Goal: Navigation & Orientation: Find specific page/section

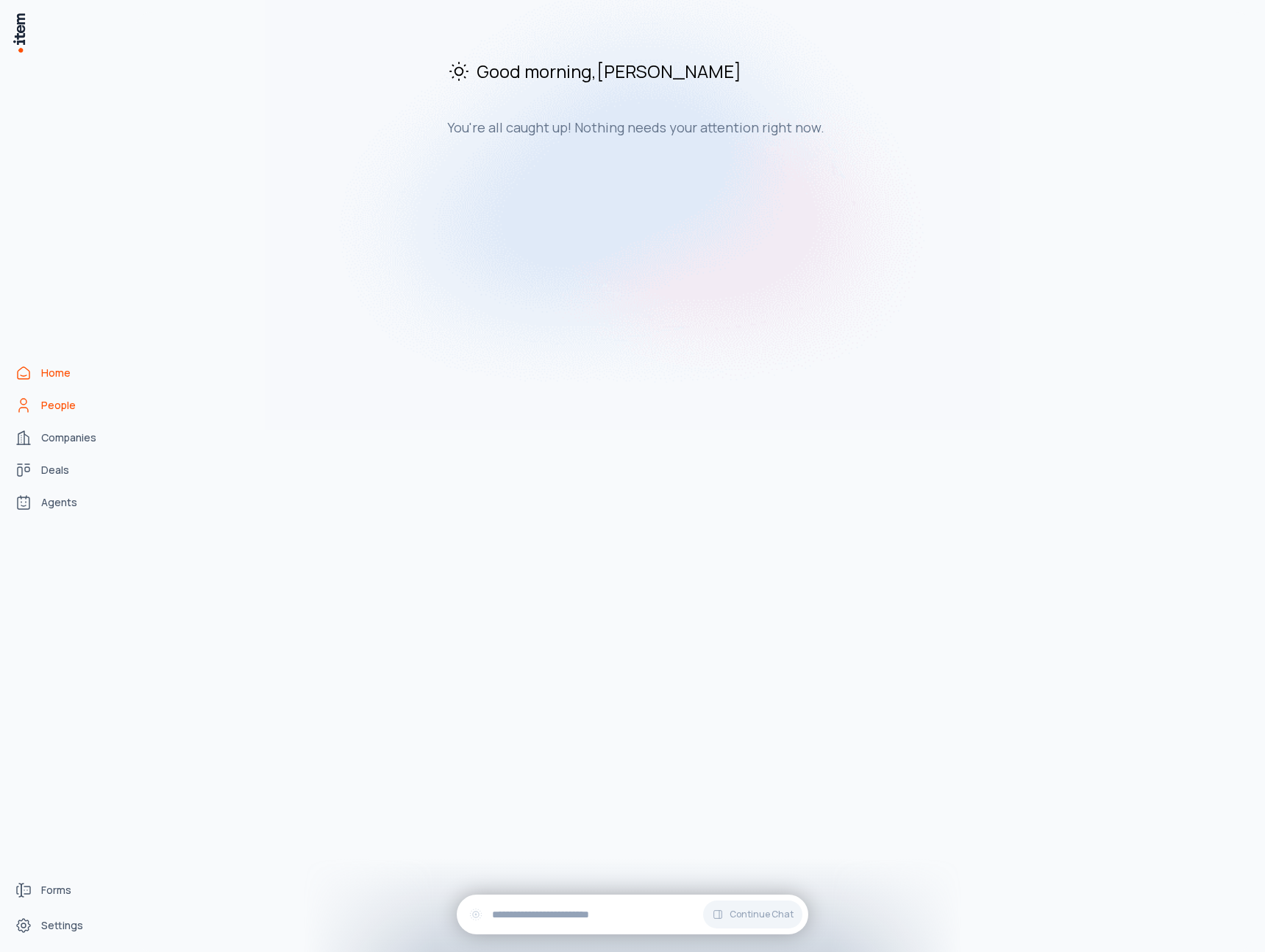
click at [53, 406] on span "People" at bounding box center [58, 406] width 34 height 15
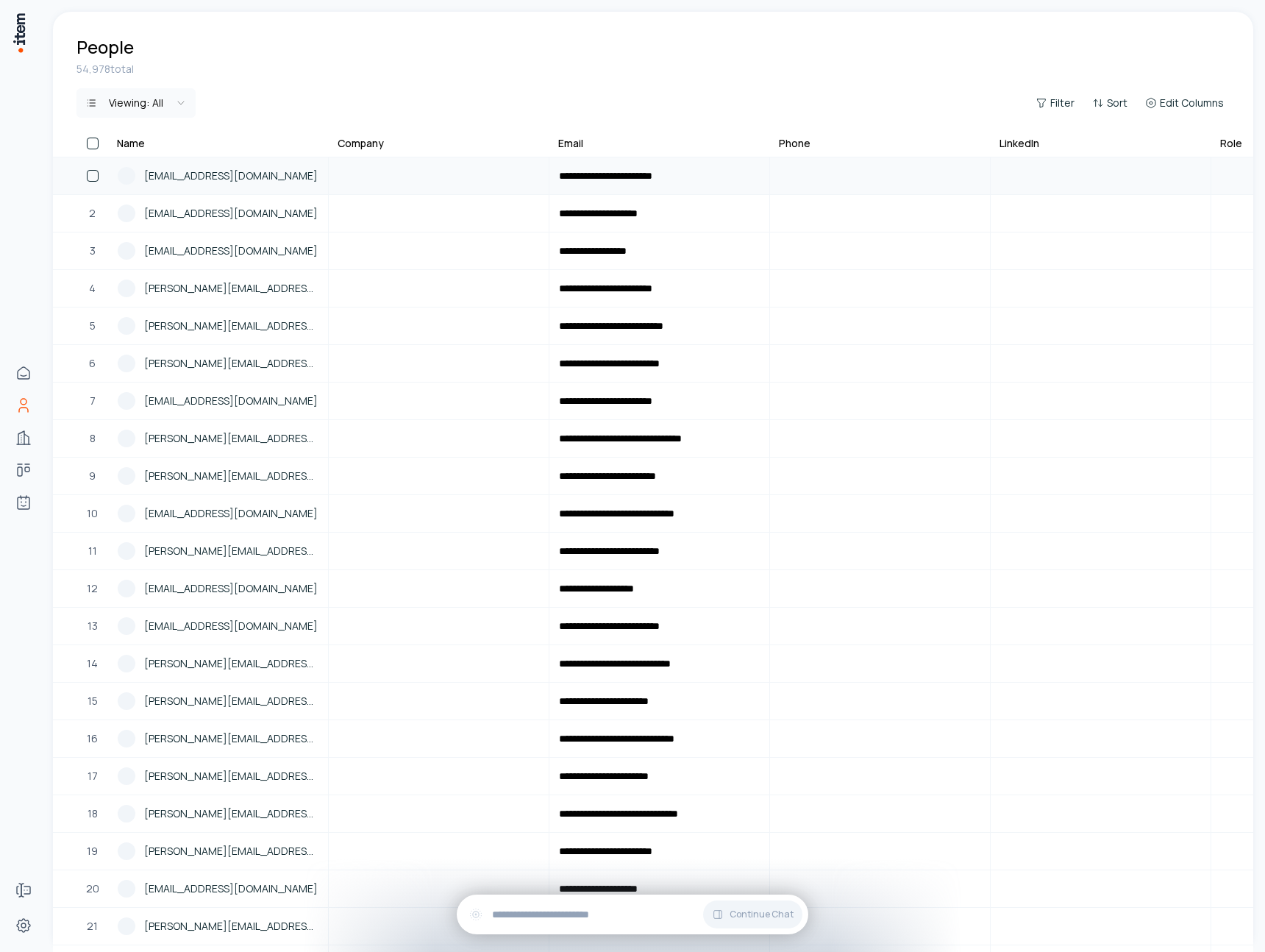
click at [211, 180] on span "[EMAIL_ADDRESS][DOMAIN_NAME]" at bounding box center [231, 177] width 174 height 17
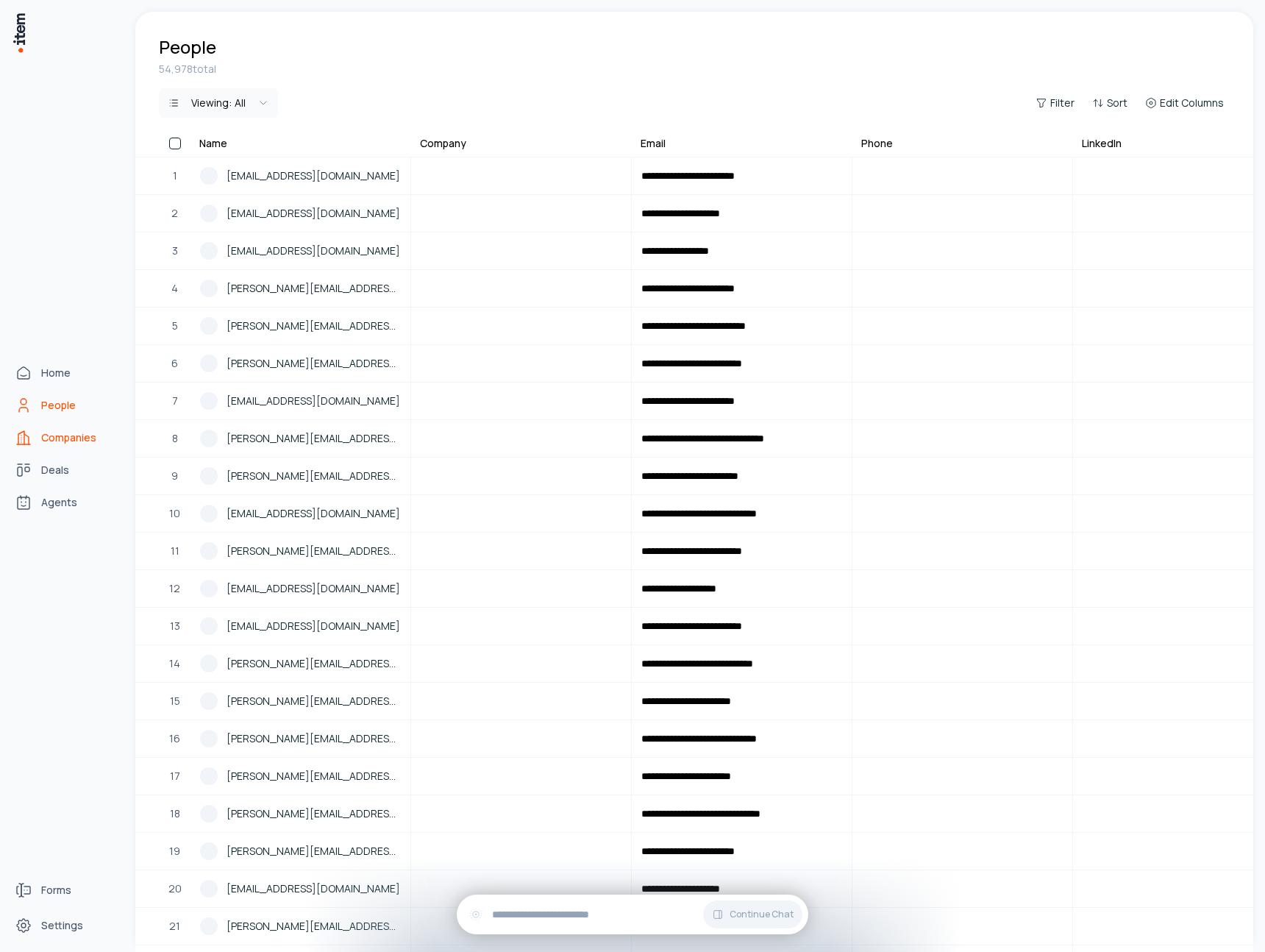
click at [67, 435] on span "Companies" at bounding box center [69, 438] width 55 height 15
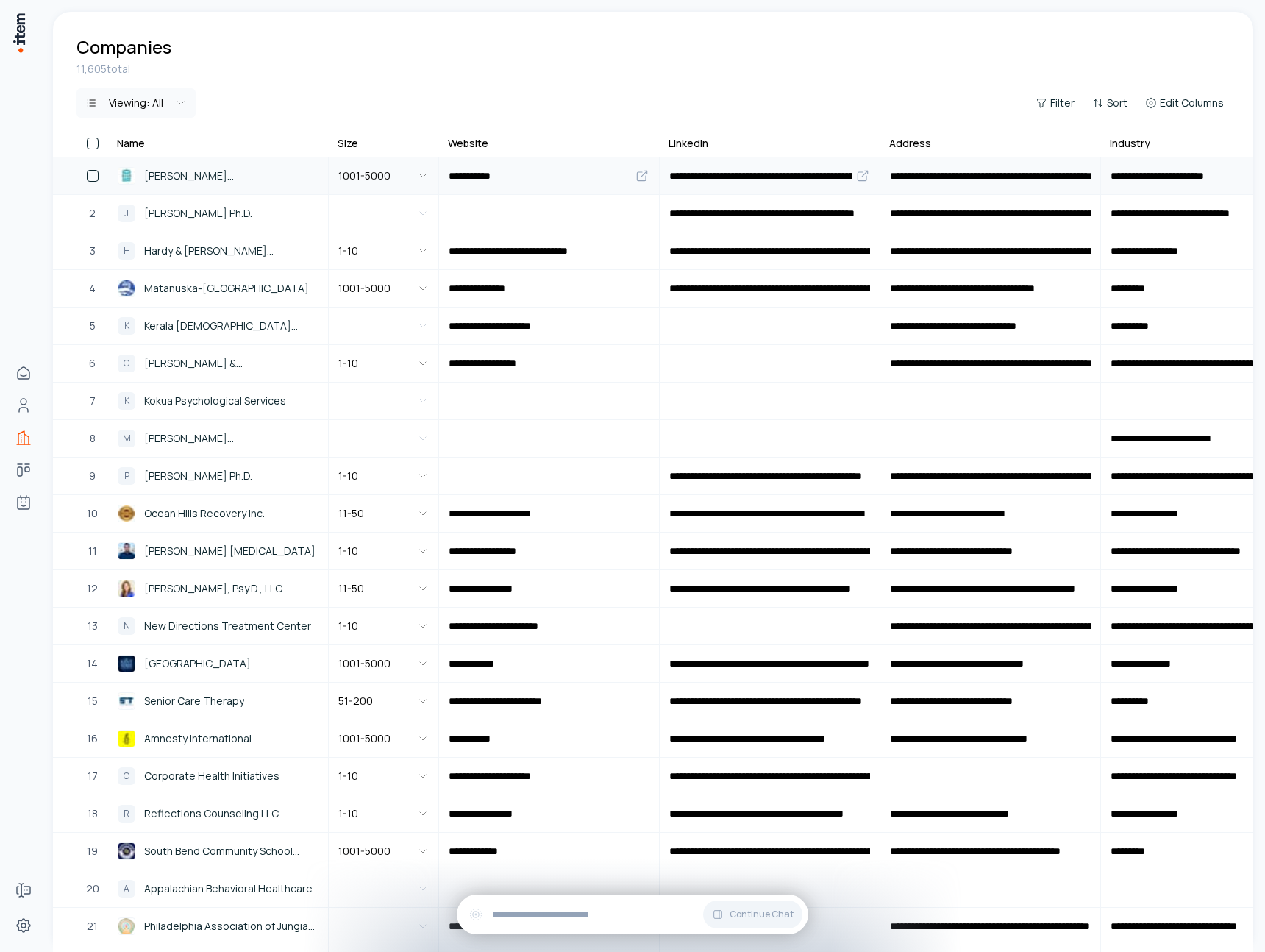
click at [205, 180] on span "[PERSON_NAME][GEOGRAPHIC_DATA]" at bounding box center [231, 177] width 175 height 17
